Goal: Navigation & Orientation: Find specific page/section

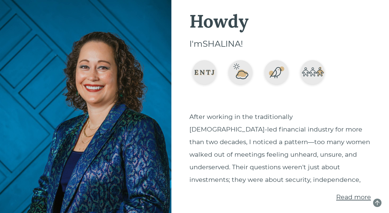
click at [345, 196] on span "Read more" at bounding box center [353, 198] width 35 height 8
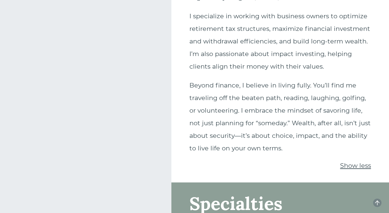
scroll to position [481, 0]
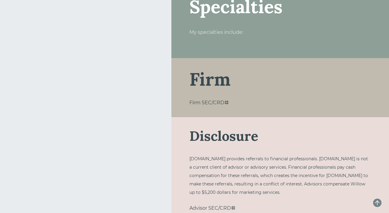
scroll to position [197, 0]
